Goal: Check status

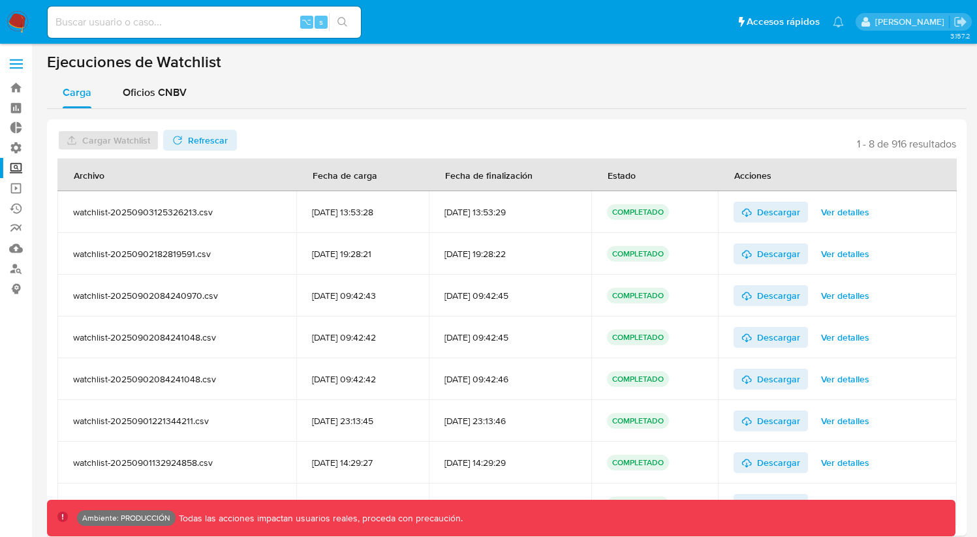
click at [16, 171] on label "Screening" at bounding box center [77, 168] width 155 height 20
click at [0, 0] on input "Screening" at bounding box center [0, 0] width 0 height 0
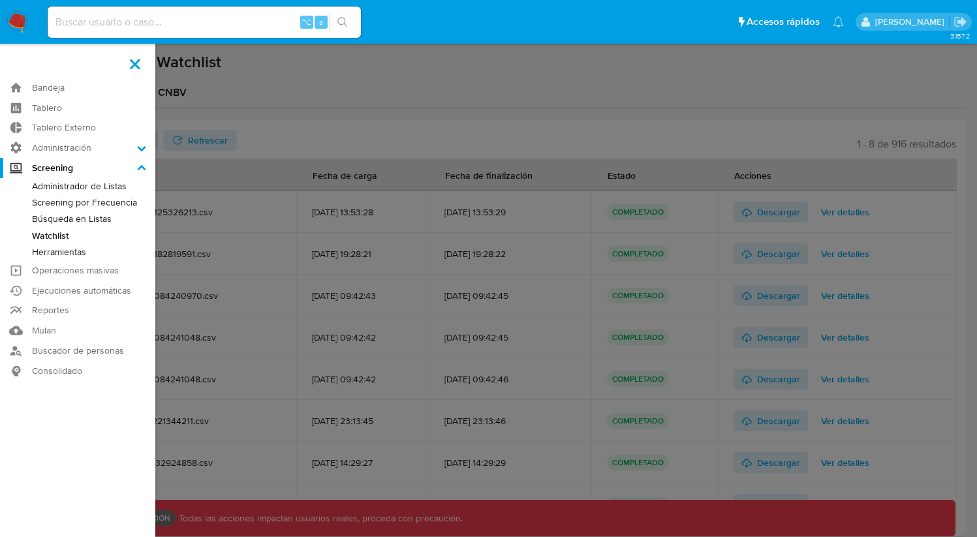
click at [84, 217] on link "Búsqueda en Listas" at bounding box center [77, 219] width 155 height 16
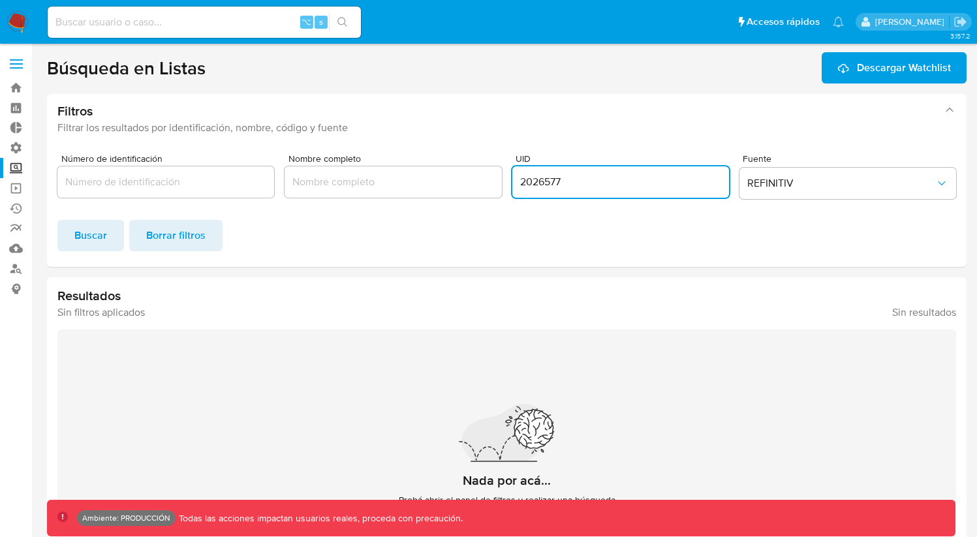
click at [558, 182] on input "2026577" at bounding box center [620, 182] width 217 height 17
click at [550, 181] on input "2026577" at bounding box center [620, 182] width 217 height 17
type input "11787"
click button "Buscar" at bounding box center [90, 235] width 67 height 31
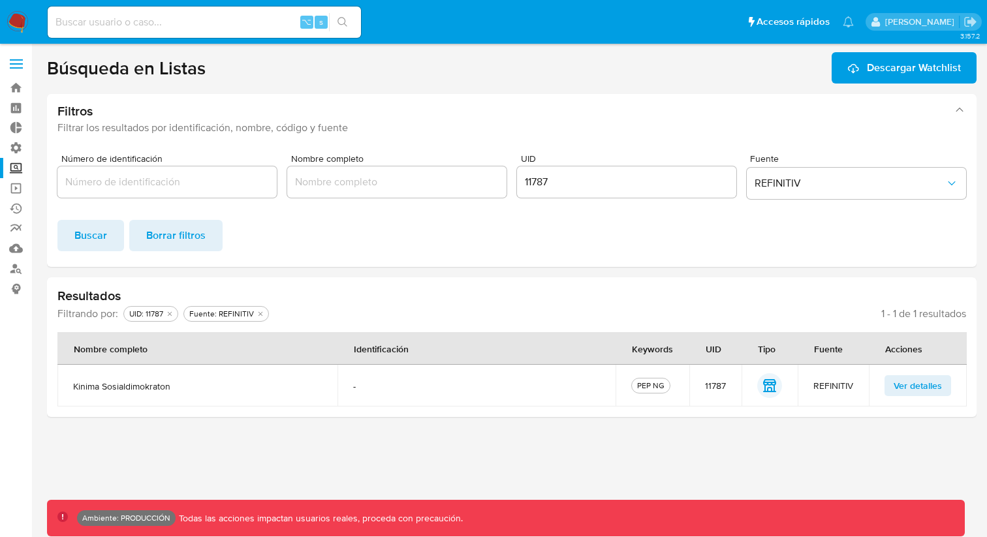
click at [890, 386] on button "Ver detalles" at bounding box center [918, 385] width 67 height 21
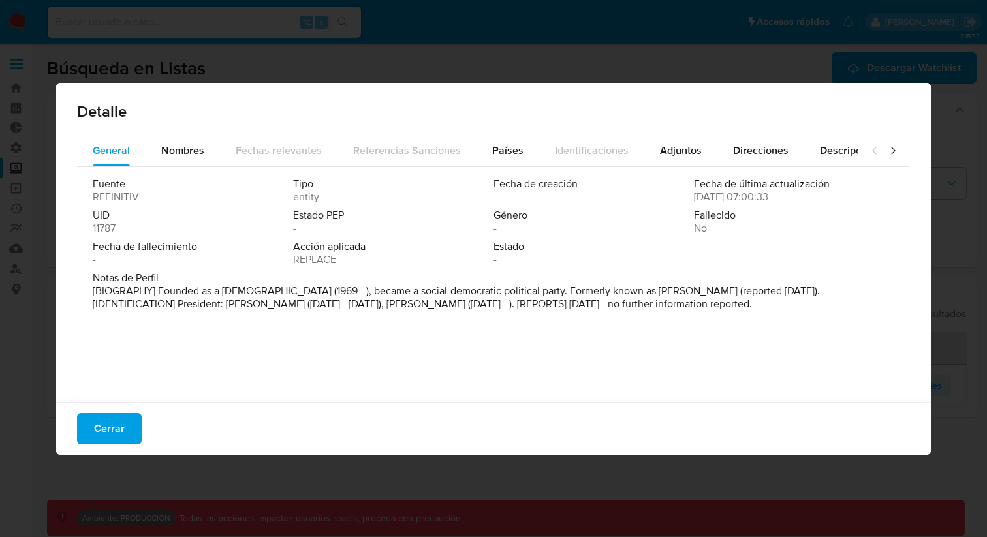
click at [131, 428] on button "Cerrar" at bounding box center [109, 428] width 65 height 31
